Goal: Information Seeking & Learning: Learn about a topic

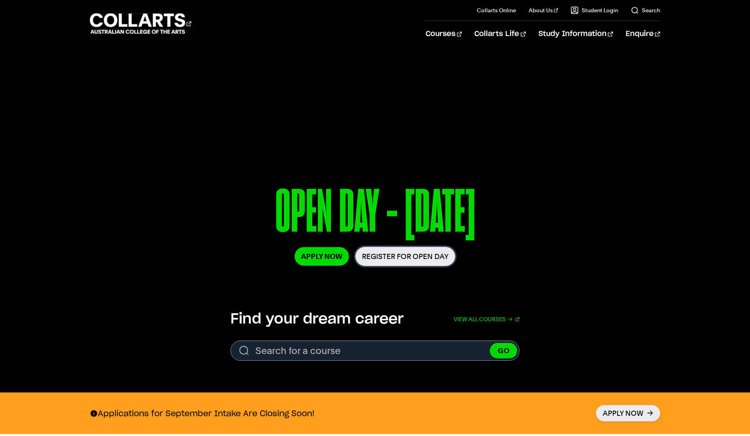
click at [418, 260] on link "Register for Open Day" at bounding box center [405, 256] width 100 height 19
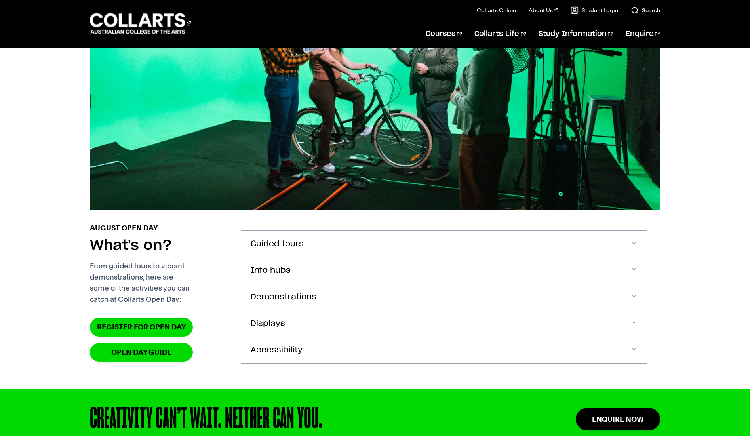
scroll to position [803, 0]
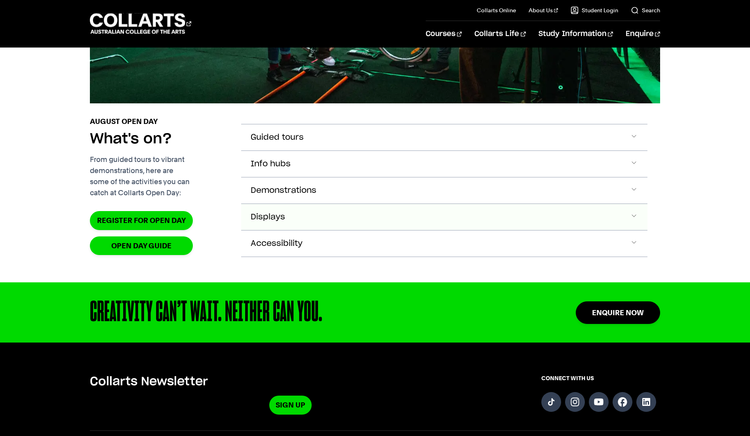
click at [347, 150] on button "Displays" at bounding box center [444, 137] width 406 height 26
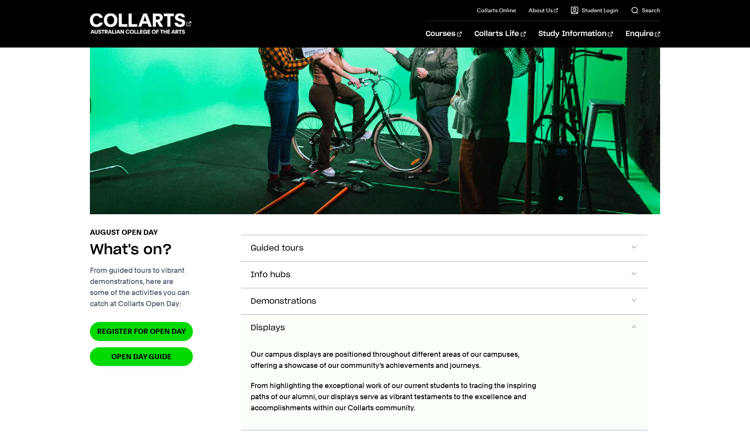
click at [341, 261] on button "Demonstrations" at bounding box center [444, 248] width 406 height 26
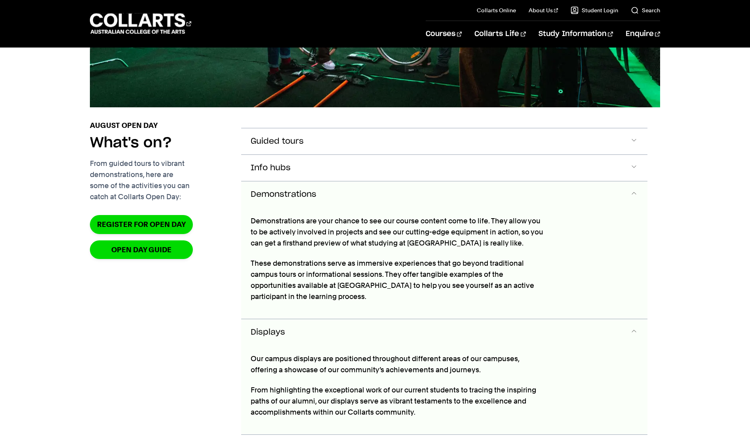
scroll to position [883, 0]
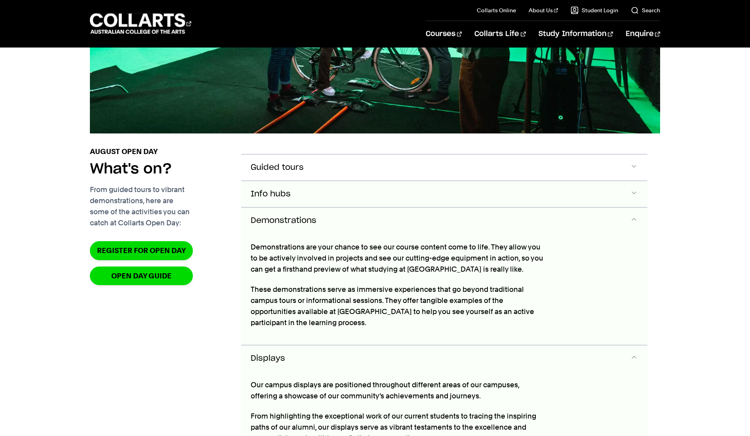
click at [314, 181] on button "Info hubs" at bounding box center [444, 167] width 406 height 26
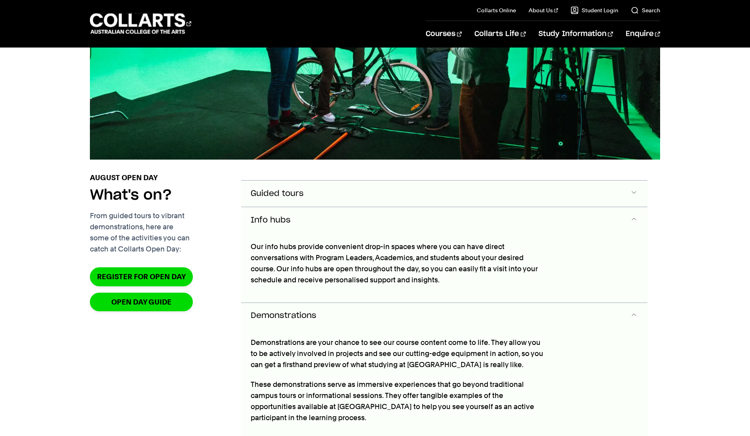
click at [307, 207] on button "Guided tours" at bounding box center [444, 194] width 406 height 26
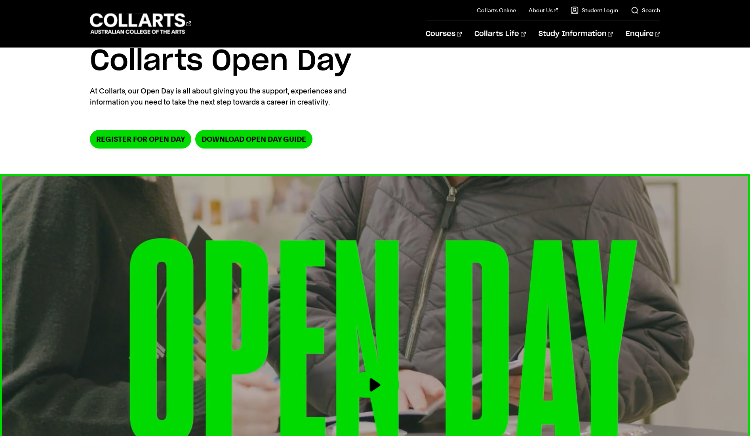
scroll to position [0, 0]
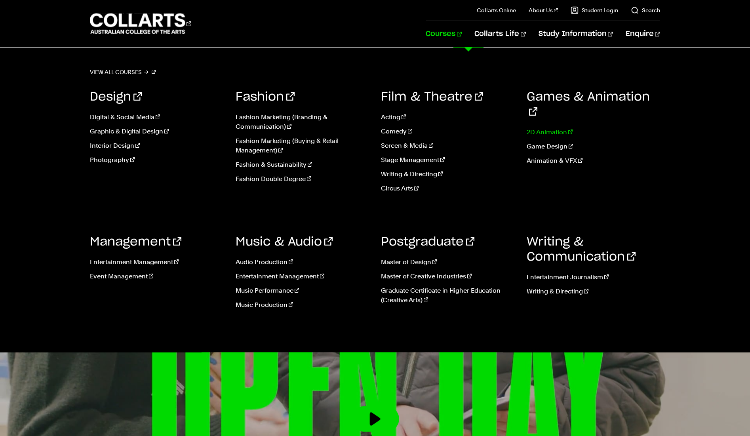
click at [531, 128] on link "2D Animation" at bounding box center [594, 133] width 134 height 10
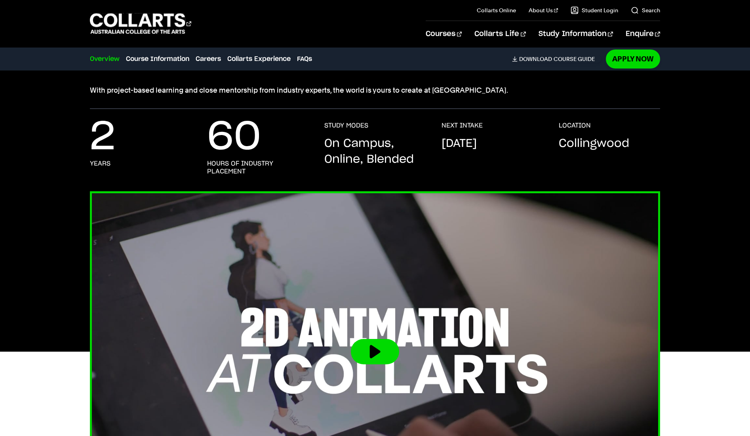
scroll to position [176, 0]
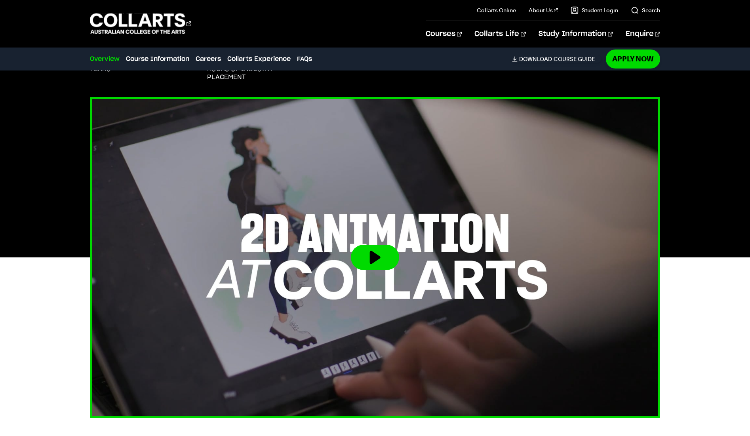
click at [392, 264] on button at bounding box center [375, 257] width 48 height 25
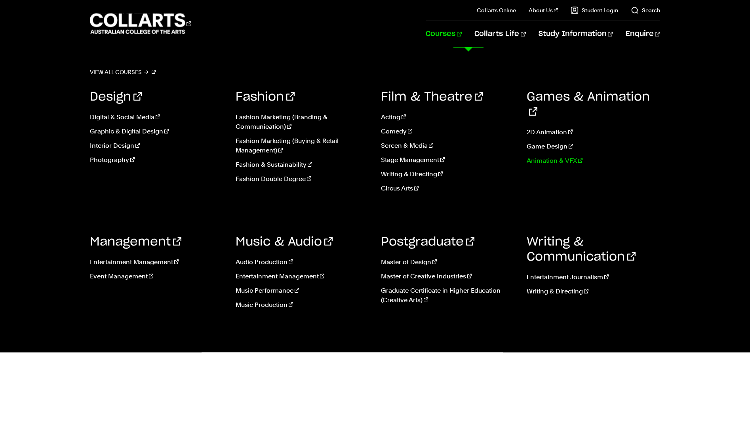
click at [547, 156] on link "Animation & VFX" at bounding box center [594, 161] width 134 height 10
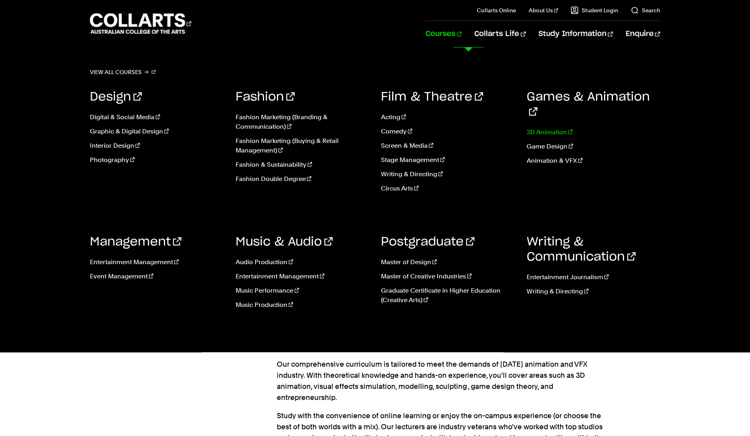
click at [556, 128] on link "2D Animation" at bounding box center [594, 133] width 134 height 10
click at [552, 128] on link "2D Animation" at bounding box center [594, 133] width 134 height 10
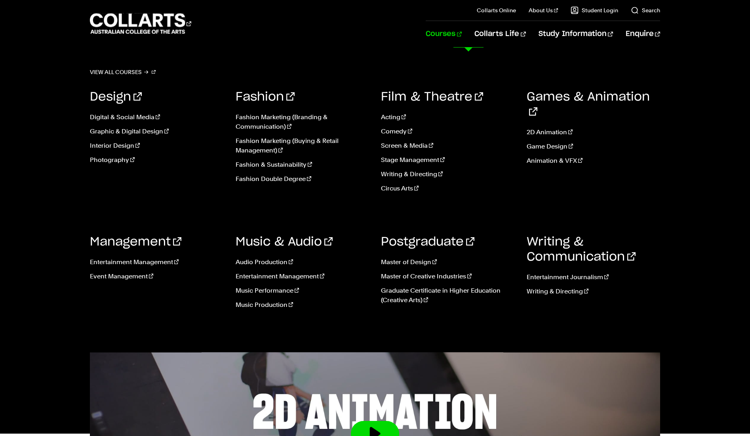
click at [552, 136] on ul "2D Animation Game Design Animation & VFX" at bounding box center [594, 148] width 134 height 55
click at [550, 142] on link "Game Design" at bounding box center [594, 147] width 134 height 10
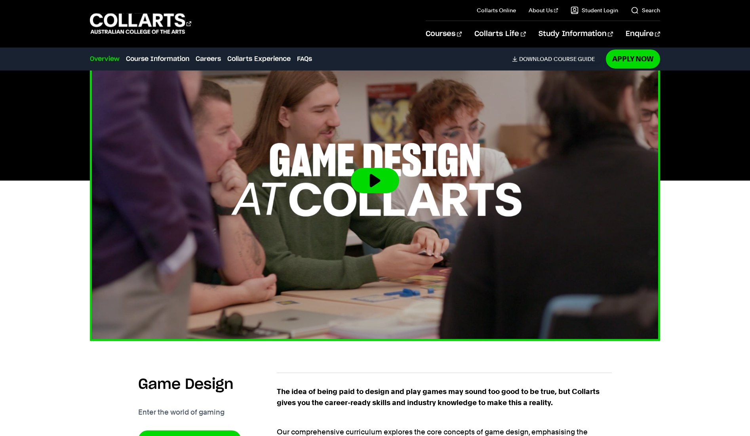
scroll to position [226, 0]
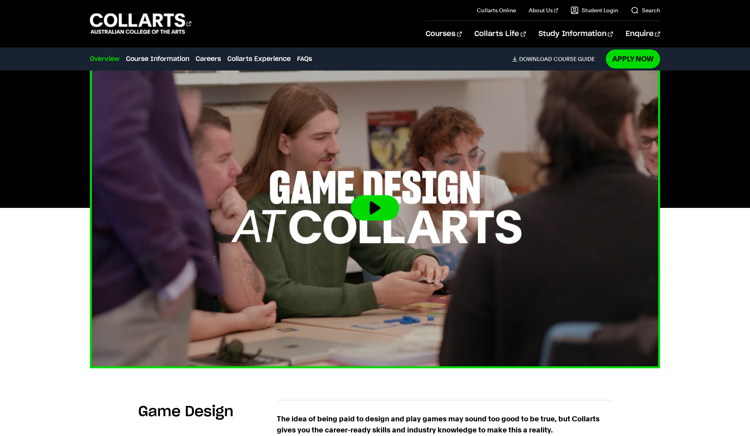
click at [373, 234] on img at bounding box center [374, 208] width 627 height 353
click at [378, 193] on img at bounding box center [374, 208] width 627 height 353
click at [378, 206] on button at bounding box center [375, 207] width 48 height 25
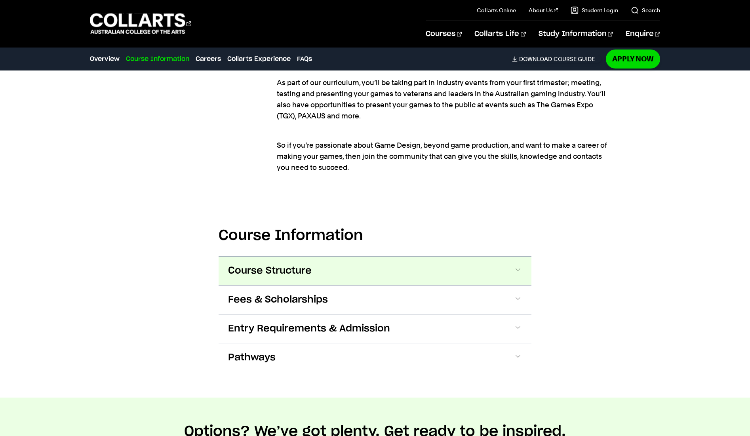
click at [299, 270] on span "Course Structure" at bounding box center [270, 271] width 84 height 13
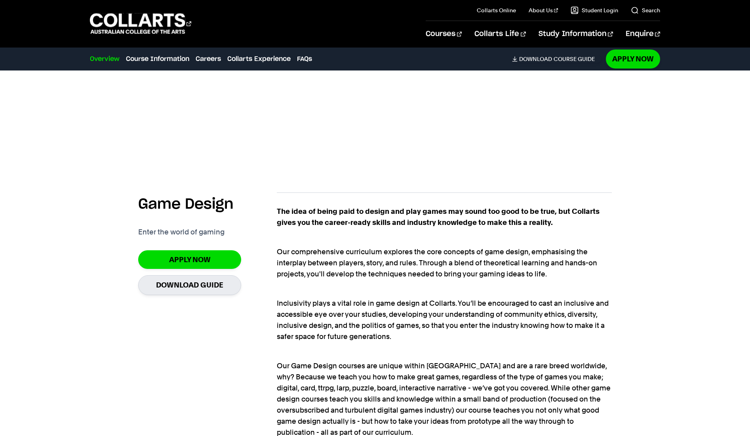
scroll to position [0, 0]
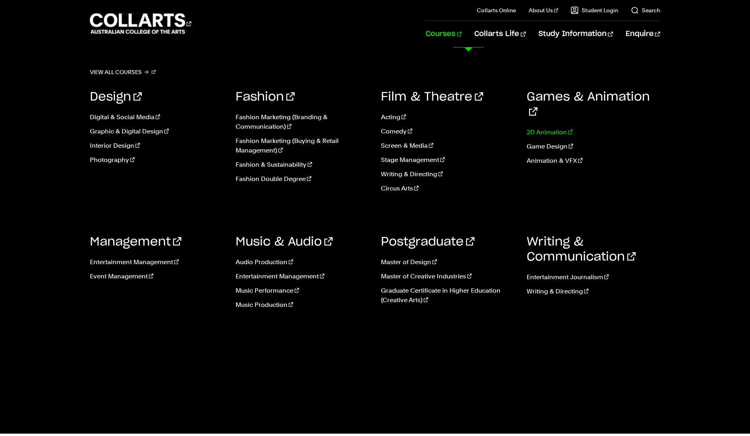
click at [554, 128] on link "2D Animation" at bounding box center [594, 133] width 134 height 10
click at [547, 156] on link "Animation & VFX" at bounding box center [594, 161] width 134 height 10
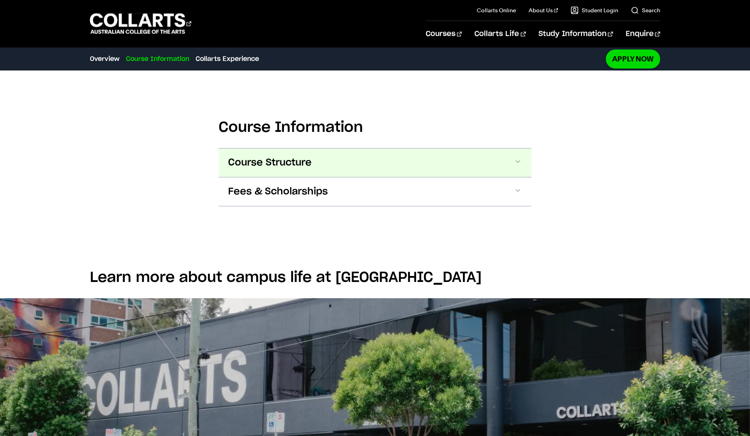
click at [310, 172] on button "Course Structure" at bounding box center [375, 163] width 313 height 29
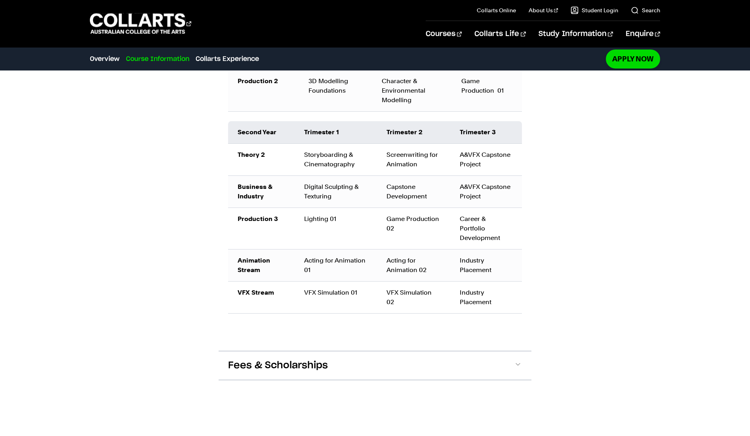
scroll to position [864, 0]
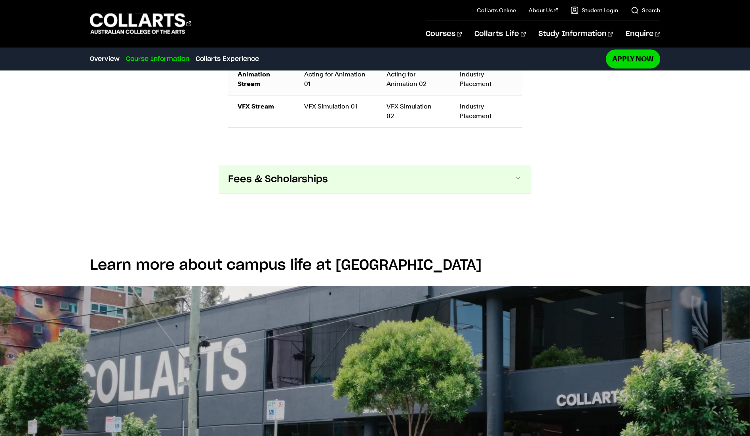
click at [314, 173] on span "Fees & Scholarships" at bounding box center [278, 179] width 100 height 13
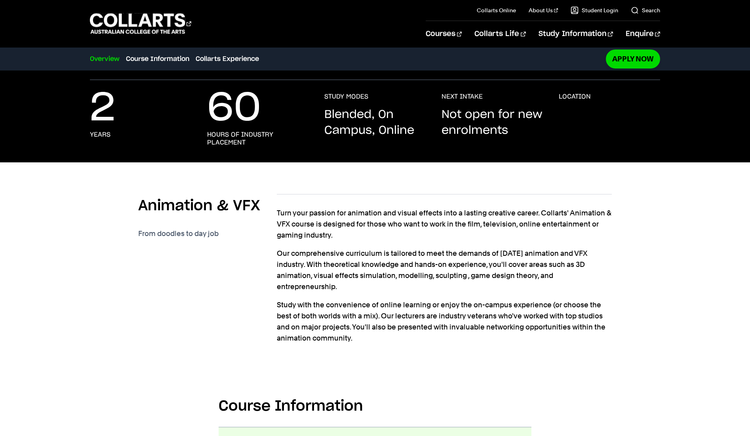
scroll to position [0, 0]
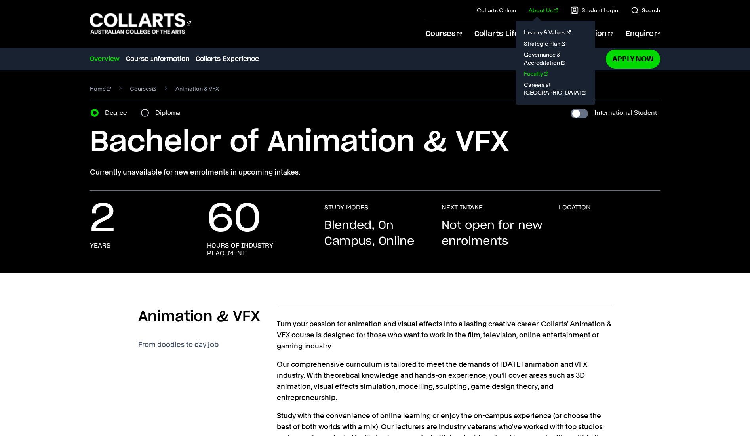
click at [542, 73] on link "Faculty" at bounding box center [555, 73] width 67 height 11
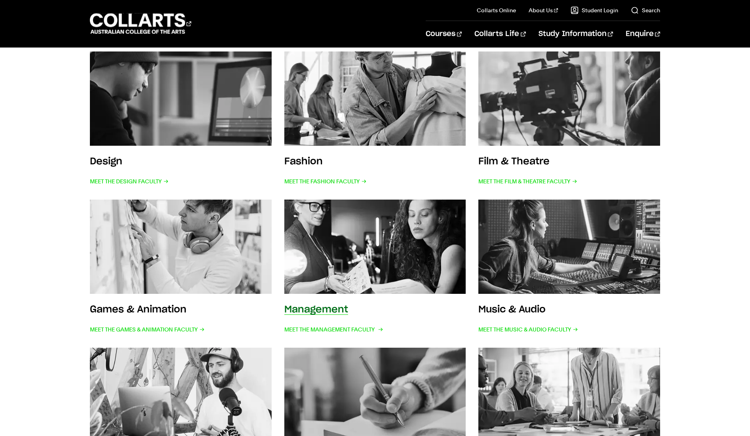
scroll to position [282, 0]
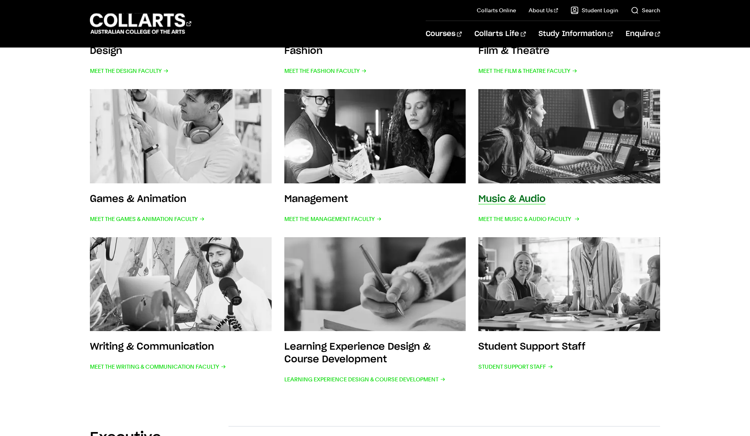
click at [550, 192] on link "Music & Audio Meet the Music & Audio Faculty" at bounding box center [569, 156] width 182 height 135
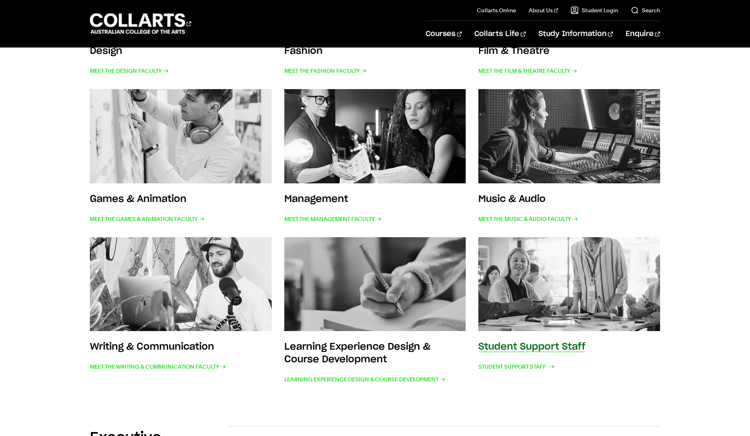
click at [516, 273] on img at bounding box center [569, 284] width 200 height 104
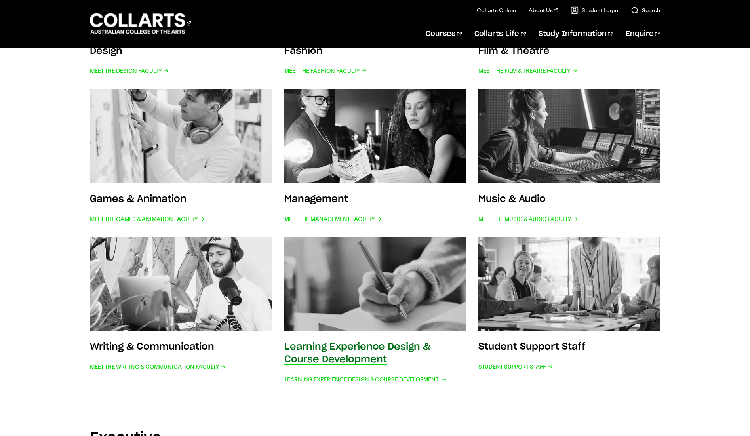
click at [385, 348] on h3 "Learning Experience Design & Course Development" at bounding box center [357, 353] width 146 height 22
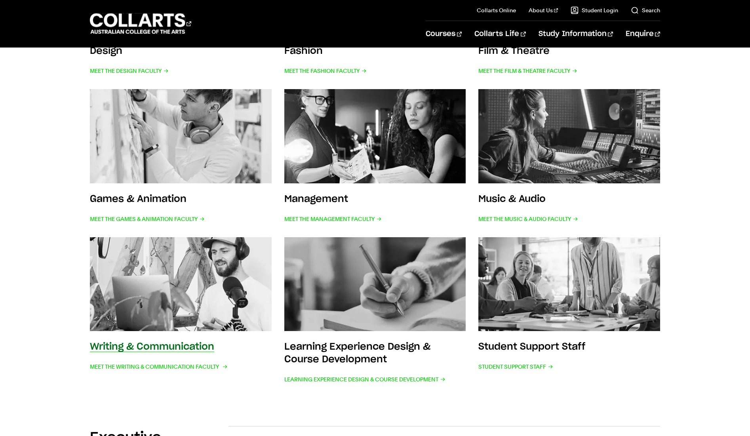
click at [130, 284] on img at bounding box center [181, 284] width 200 height 104
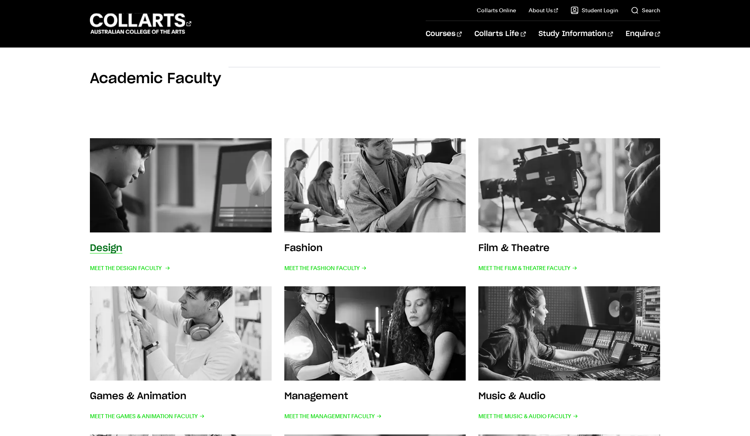
scroll to position [175, 0]
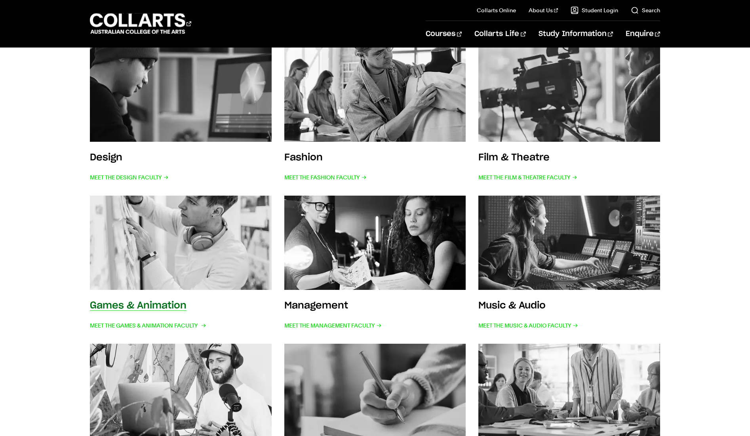
click at [167, 278] on img at bounding box center [181, 243] width 200 height 104
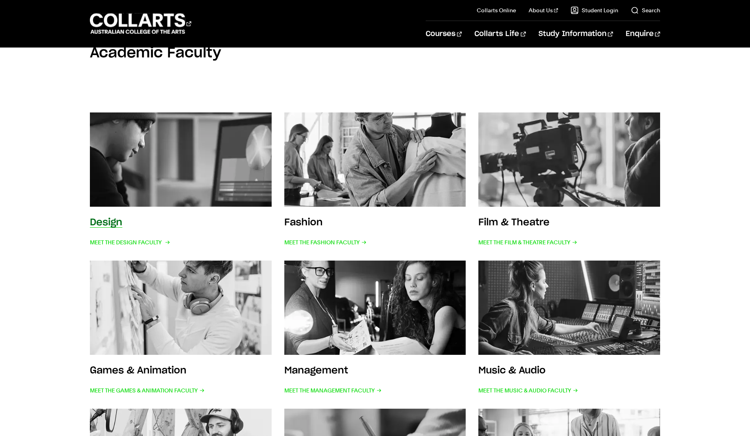
scroll to position [109, 0]
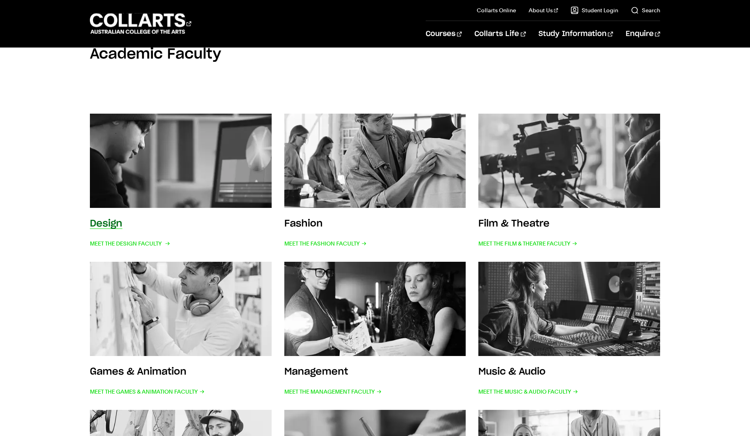
click at [193, 169] on img at bounding box center [181, 161] width 200 height 104
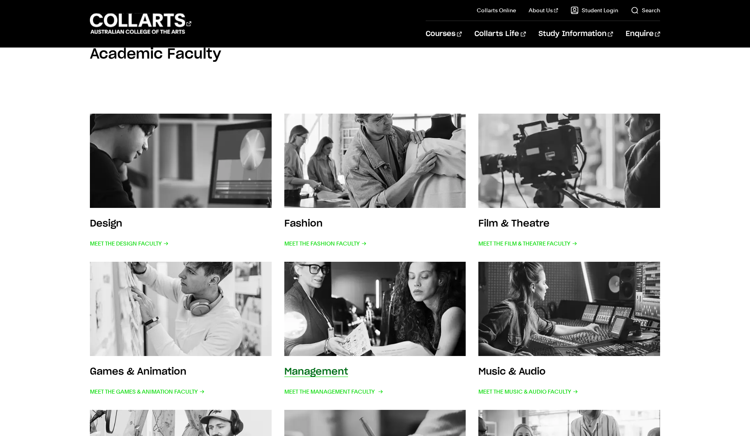
click at [393, 296] on img at bounding box center [375, 309] width 200 height 104
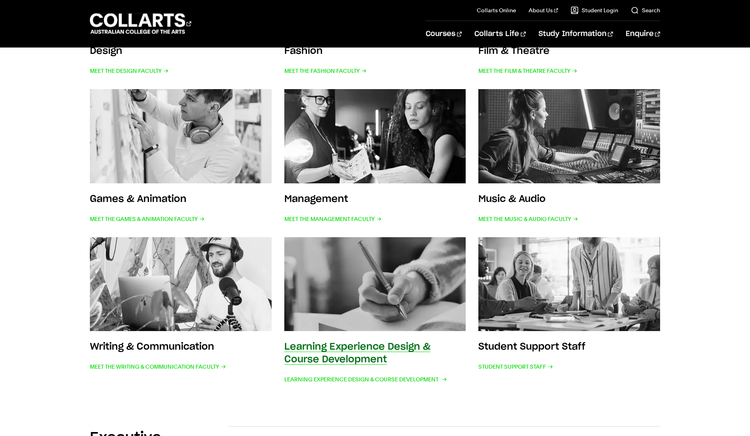
scroll to position [5, 0]
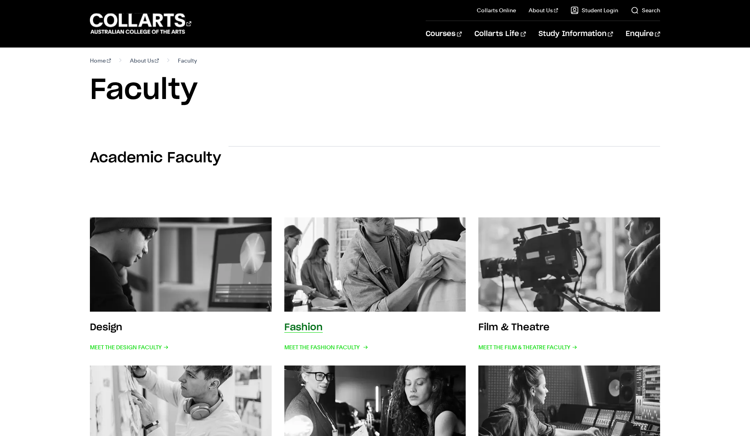
click at [388, 330] on link "Fashion Meet the Fashion Faculty" at bounding box center [375, 284] width 182 height 135
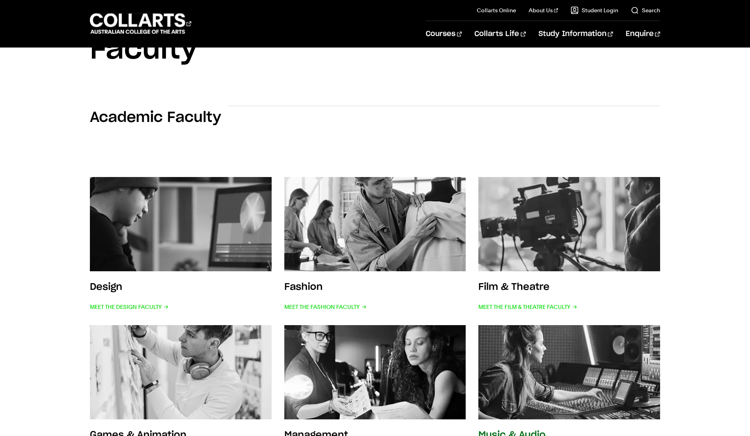
scroll to position [84, 0]
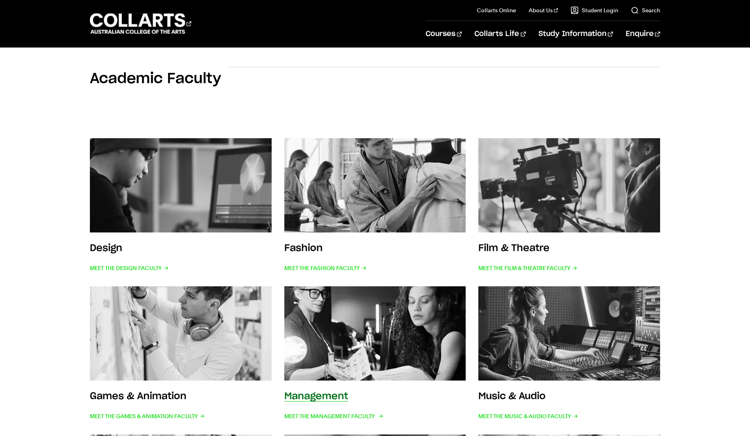
click at [397, 330] on img at bounding box center [375, 334] width 200 height 104
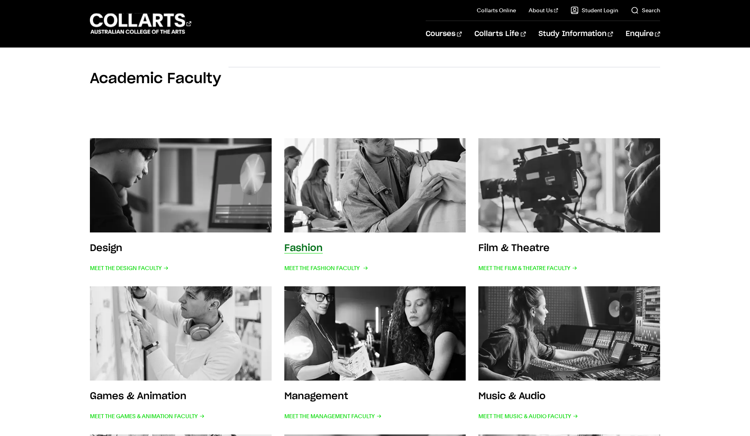
click at [374, 156] on img at bounding box center [375, 185] width 200 height 104
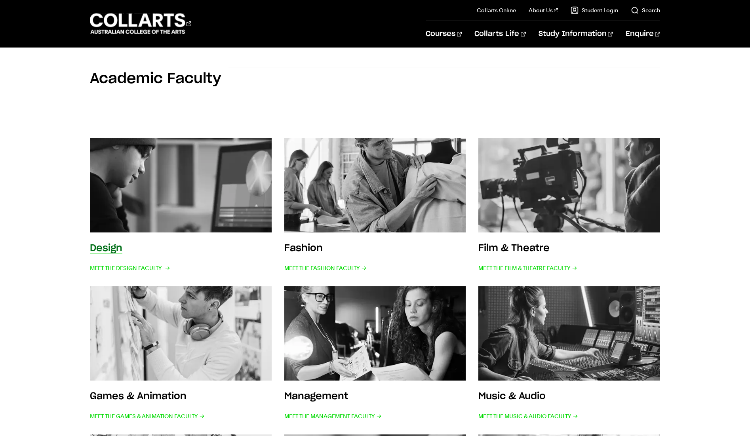
click at [150, 156] on img at bounding box center [181, 185] width 200 height 104
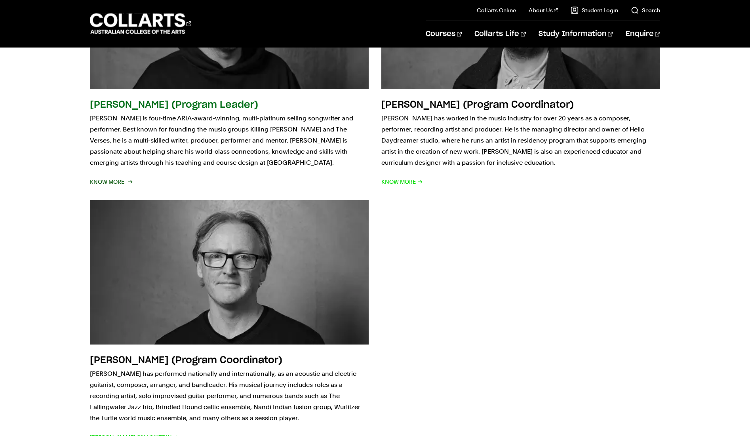
scroll to position [933, 0]
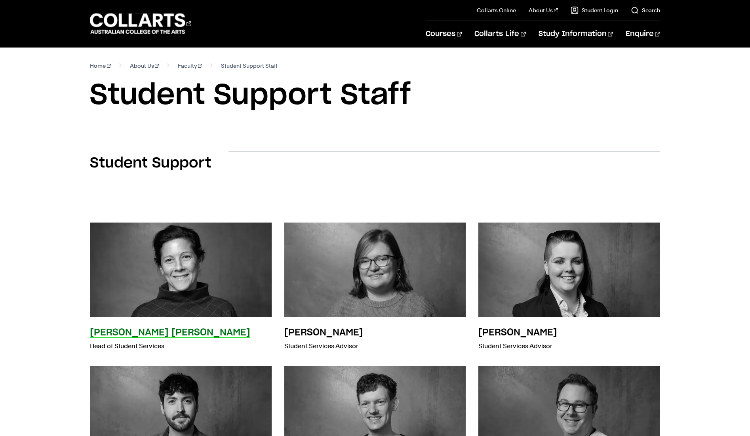
click at [188, 249] on img at bounding box center [181, 270] width 200 height 104
click at [180, 332] on h3 "[PERSON_NAME] [PERSON_NAME]" at bounding box center [170, 333] width 160 height 10
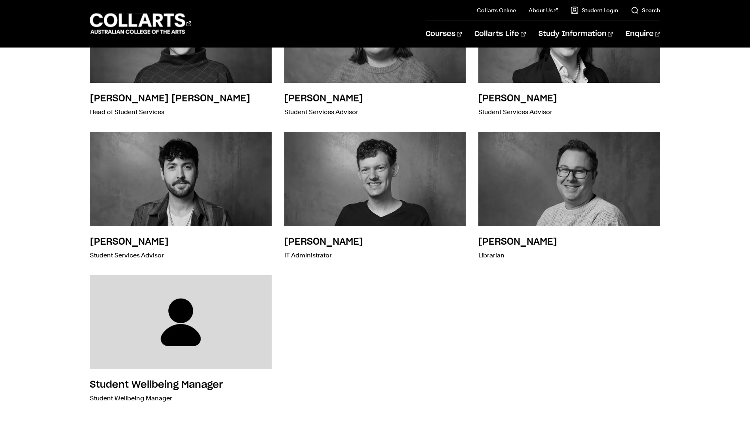
scroll to position [257, 0]
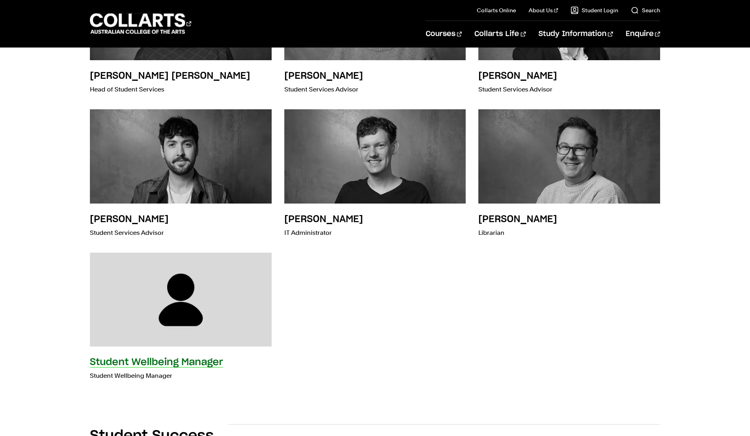
click at [186, 328] on img at bounding box center [181, 300] width 200 height 104
click at [163, 356] on div "Student Wellbeing Manager Student Wellbeing Manager" at bounding box center [181, 318] width 182 height 131
drag, startPoint x: 164, startPoint y: 362, endPoint x: 238, endPoint y: 352, distance: 75.1
click at [164, 362] on h3 "Student Wellbeing Manager" at bounding box center [156, 363] width 133 height 10
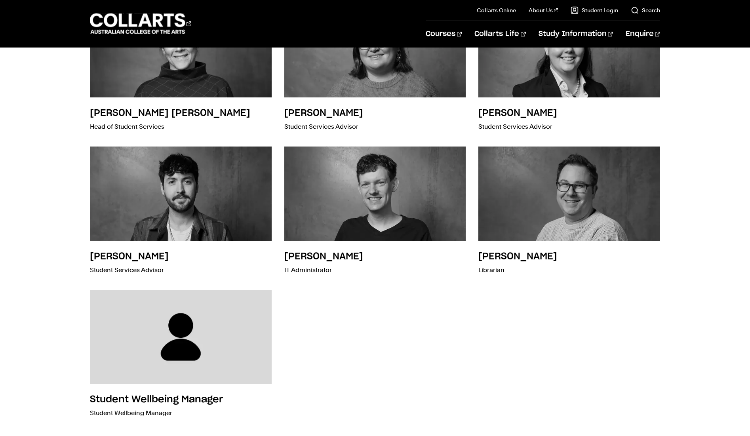
scroll to position [578, 0]
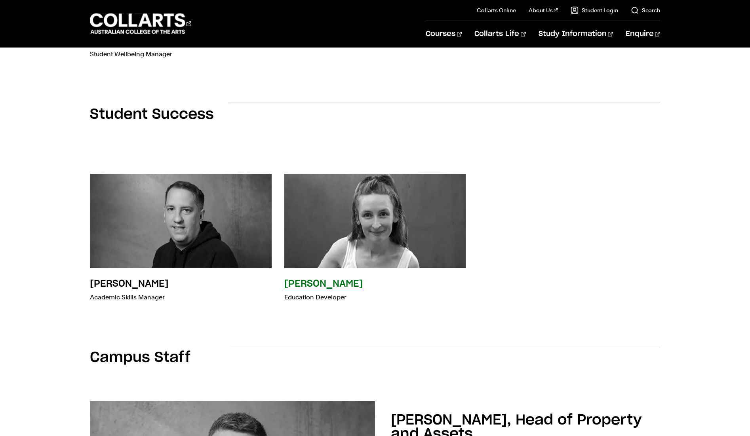
click at [322, 288] on h3 "Dr. Alexia Cameron" at bounding box center [323, 284] width 79 height 10
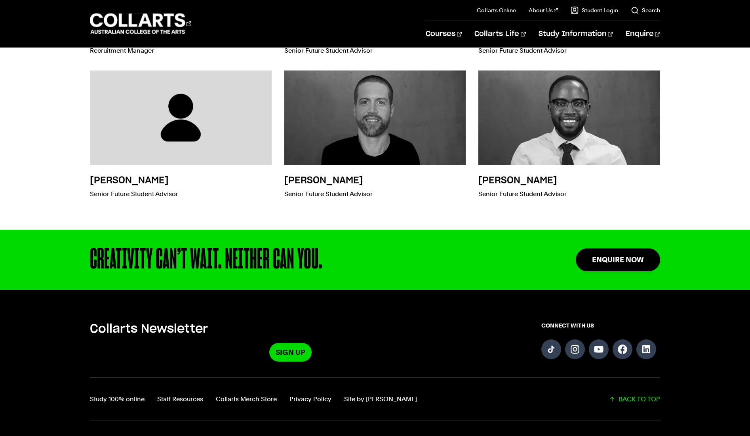
scroll to position [2567, 0]
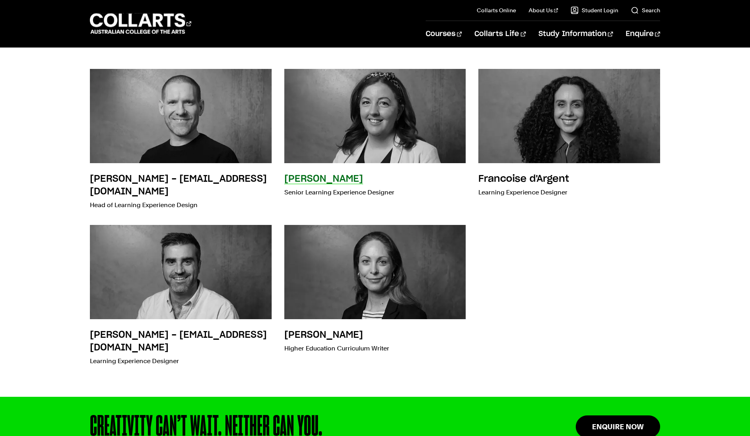
scroll to position [232, 0]
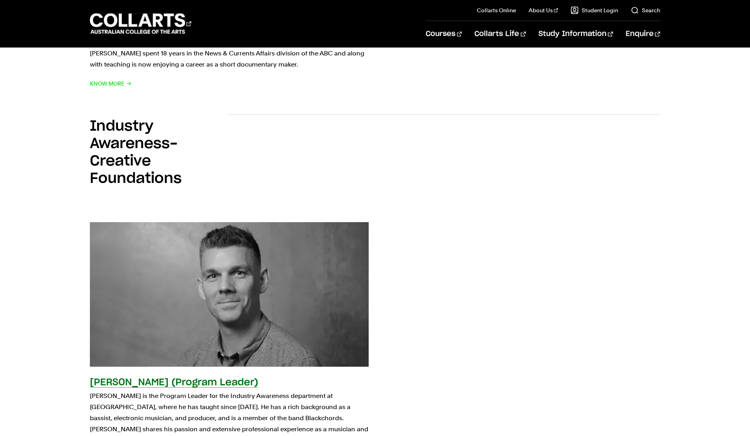
scroll to position [425, 0]
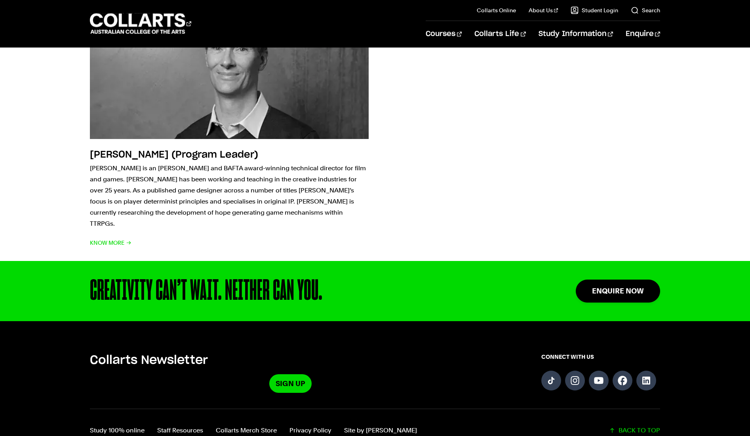
scroll to position [777, 0]
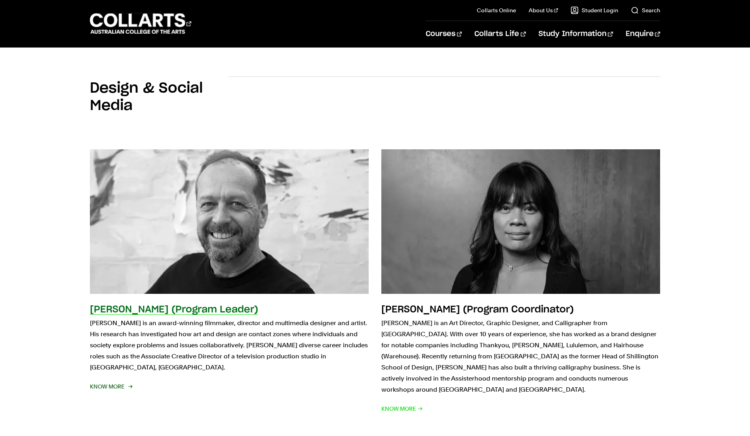
scroll to position [168, 0]
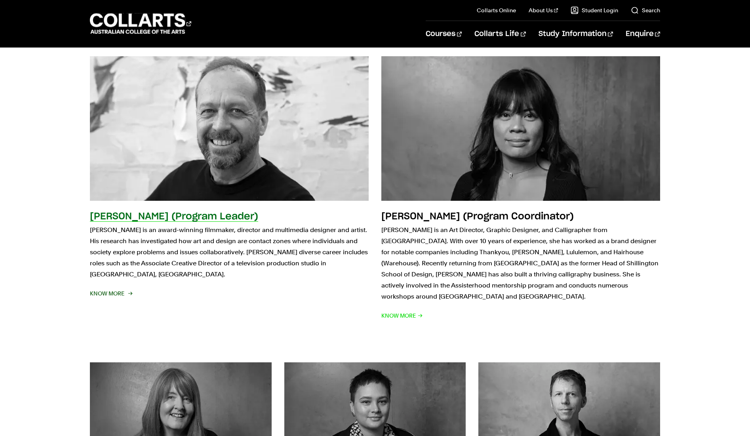
click at [141, 232] on p "Dr. Cameron Rose is an award-winning filmmaker, director and multimedia designe…" at bounding box center [229, 252] width 279 height 55
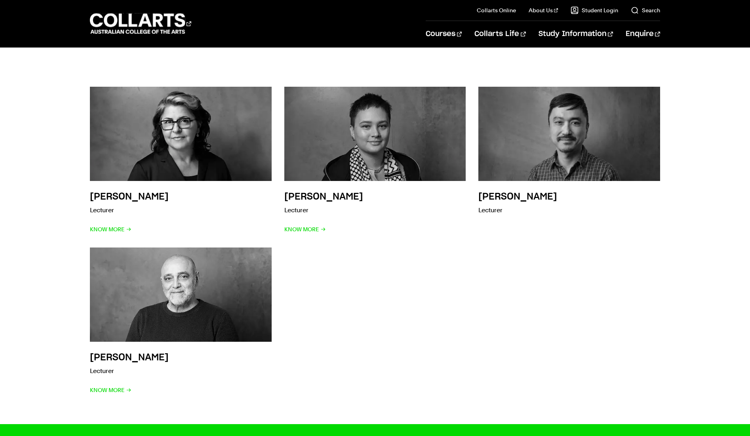
scroll to position [2205, 0]
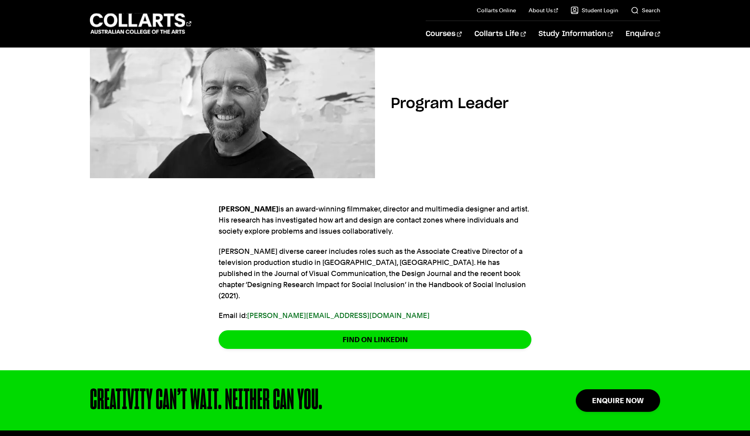
scroll to position [177, 0]
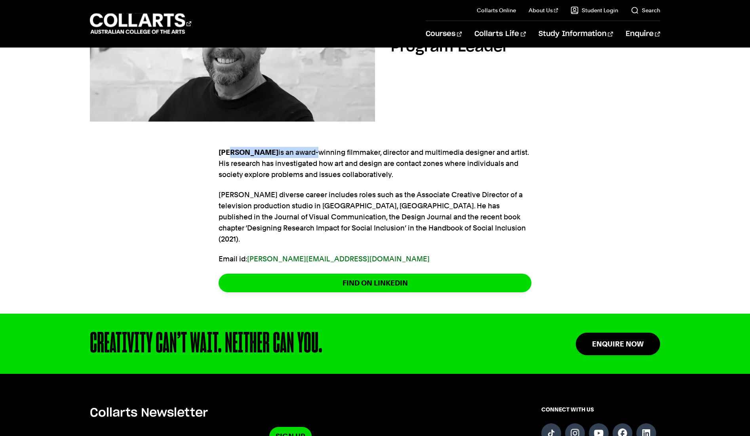
drag, startPoint x: 234, startPoint y: 154, endPoint x: 308, endPoint y: 157, distance: 74.5
click at [308, 157] on p "[PERSON_NAME] is an award-winning filmmaker, director and multimedia designer a…" at bounding box center [375, 163] width 313 height 33
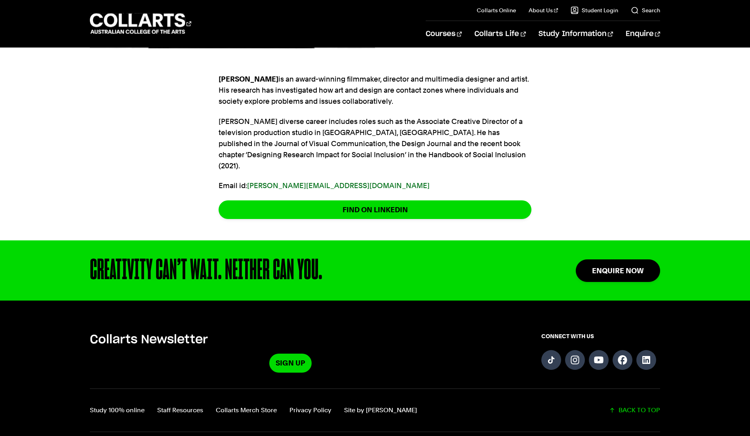
scroll to position [264, 0]
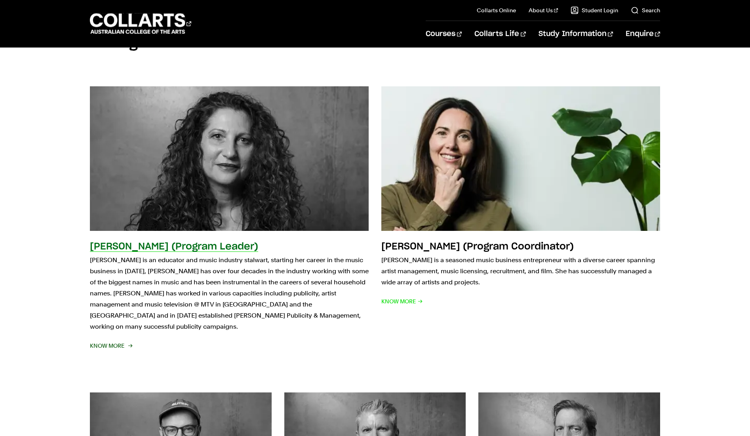
scroll to position [82, 0]
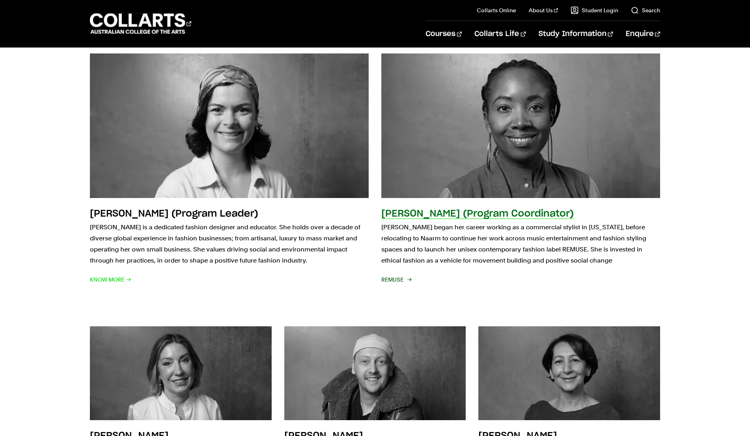
scroll to position [1280, 0]
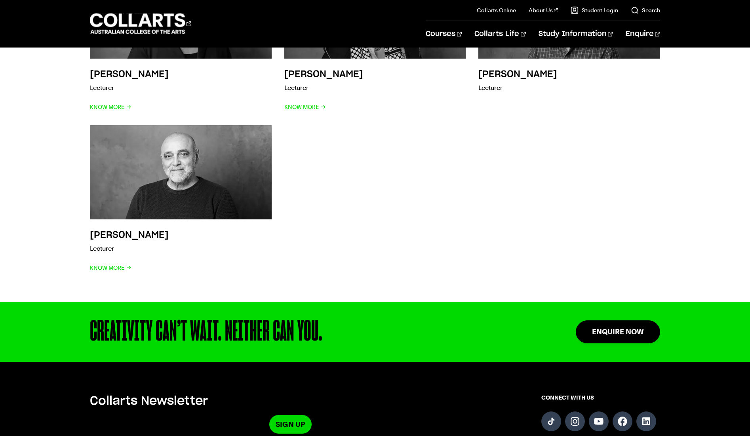
scroll to position [2313, 0]
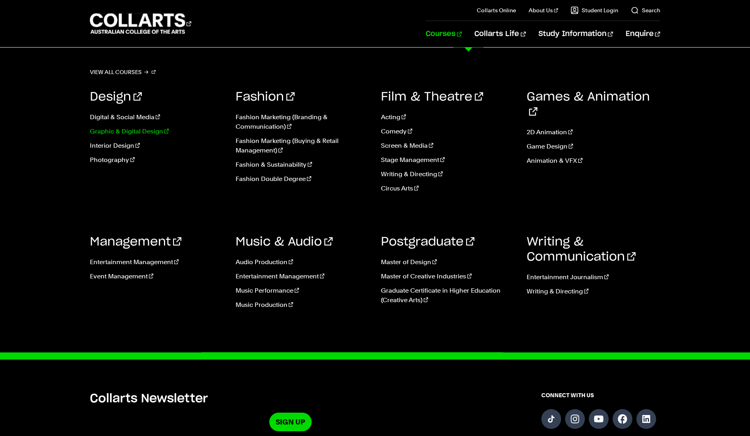
click at [134, 129] on link "Graphic & Digital Design" at bounding box center [157, 132] width 134 height 10
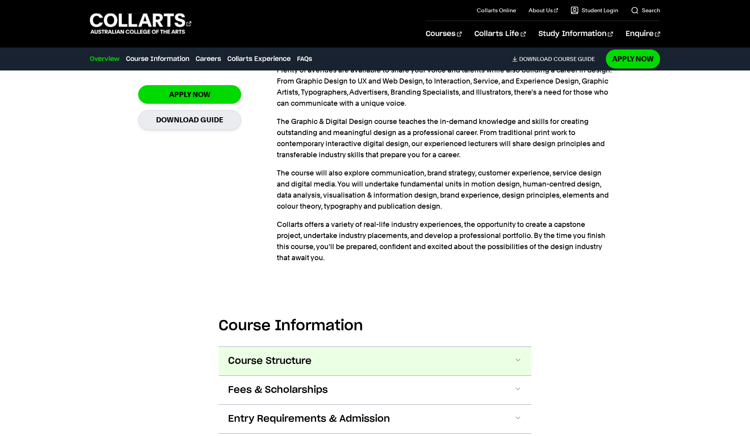
click at [342, 364] on button "Course Structure" at bounding box center [375, 361] width 313 height 29
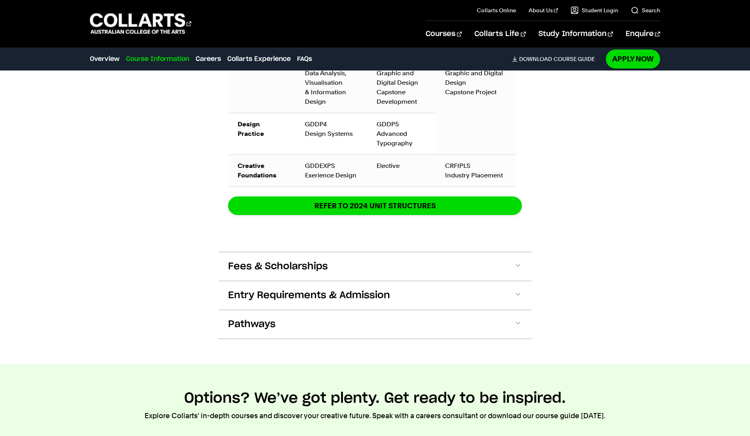
scroll to position [1165, 0]
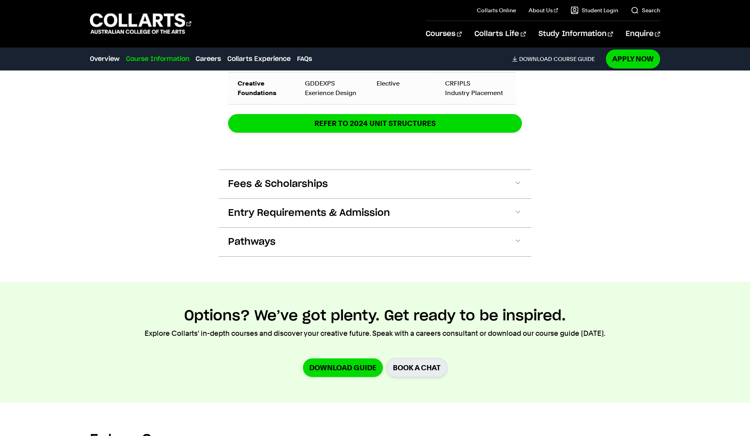
click at [313, 189] on span "Fees & Scholarships" at bounding box center [278, 184] width 100 height 13
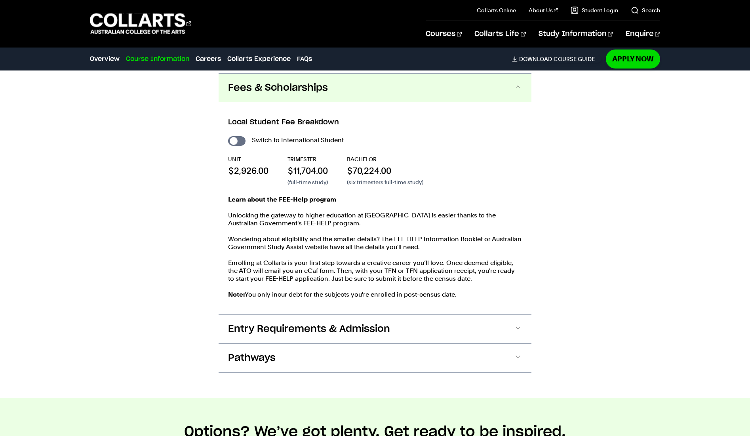
scroll to position [1528, 0]
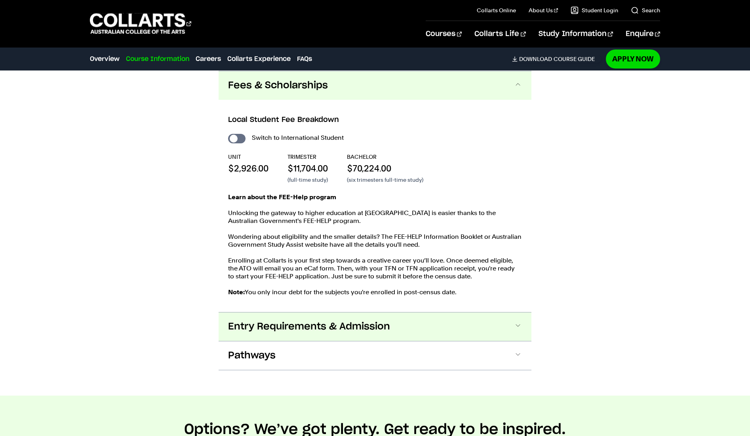
click at [369, 325] on span "Entry Requirements & Admission" at bounding box center [309, 326] width 162 height 13
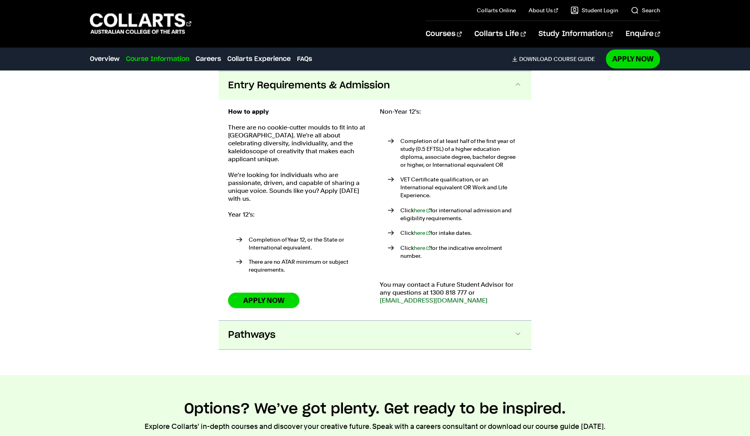
click at [264, 329] on span "Pathways" at bounding box center [252, 335] width 48 height 13
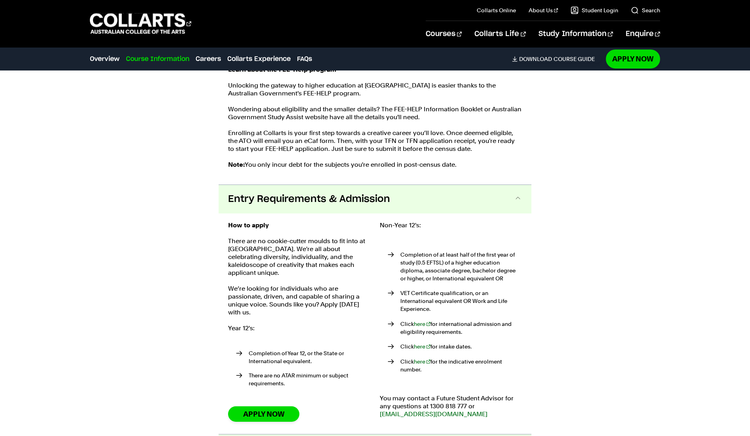
scroll to position [1385, 0]
